Goal: Find specific page/section: Find specific page/section

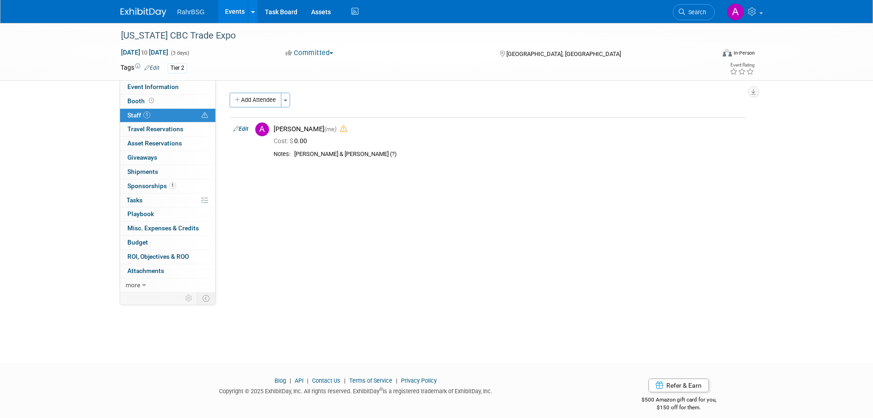
click at [154, 12] on img at bounding box center [144, 12] width 46 height 9
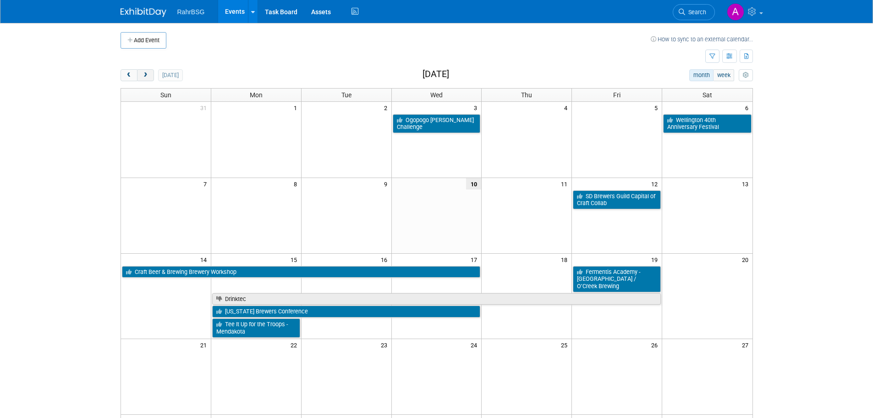
click at [144, 76] on span "next" at bounding box center [145, 75] width 7 height 6
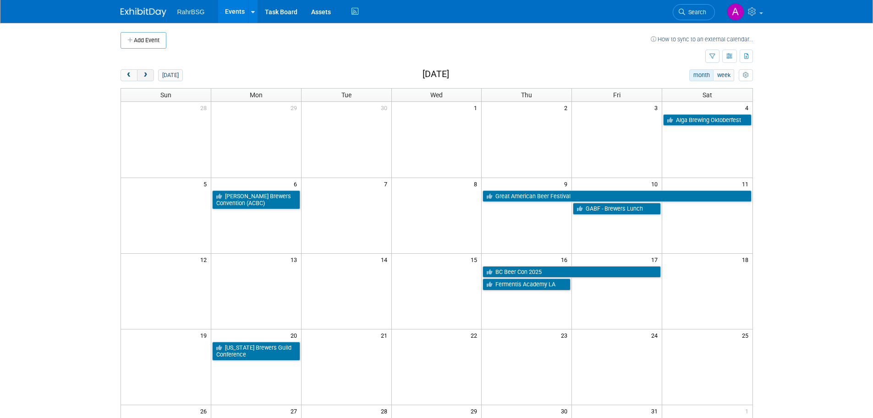
click at [144, 76] on span "next" at bounding box center [145, 75] width 7 height 6
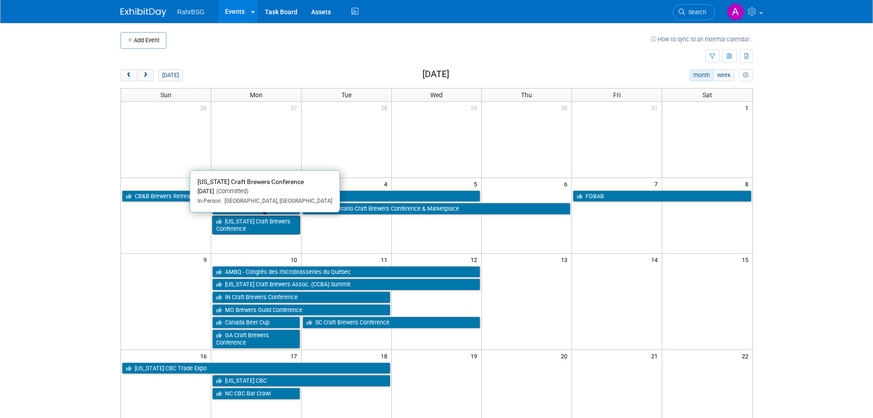
click at [265, 221] on link "[US_STATE] Craft Brewers Conference" at bounding box center [256, 224] width 88 height 19
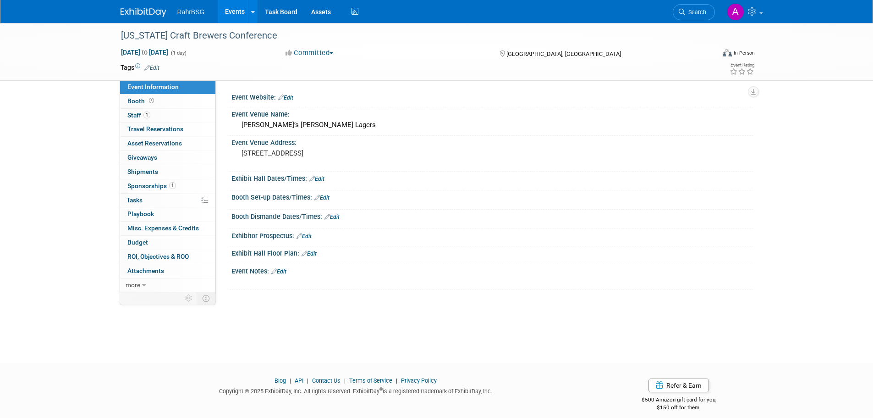
click at [131, 15] on img at bounding box center [144, 12] width 46 height 9
